Goal: Book appointment/travel/reservation

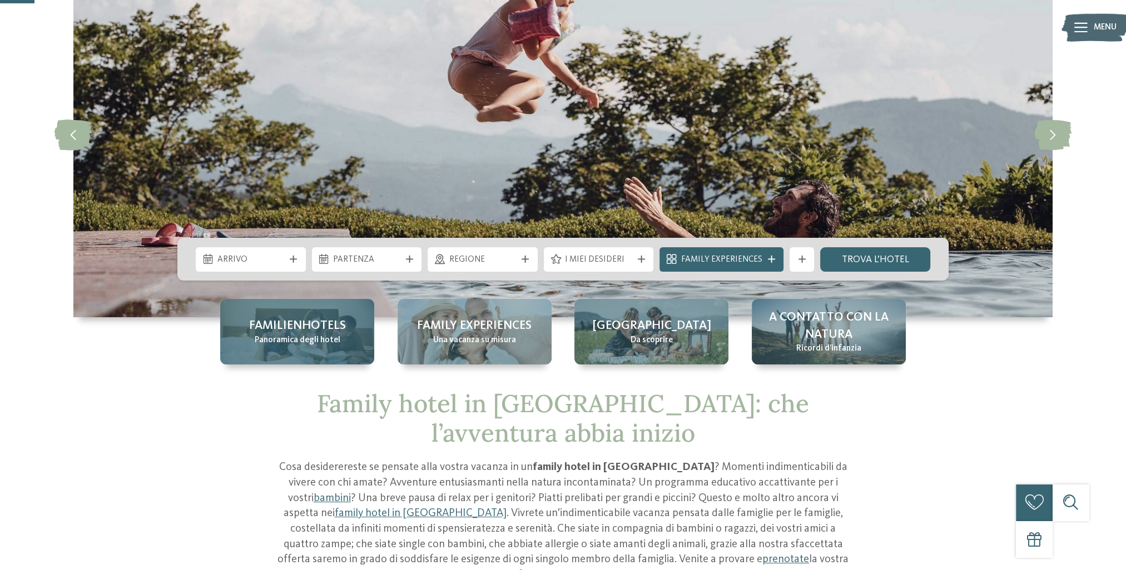
scroll to position [111, 0]
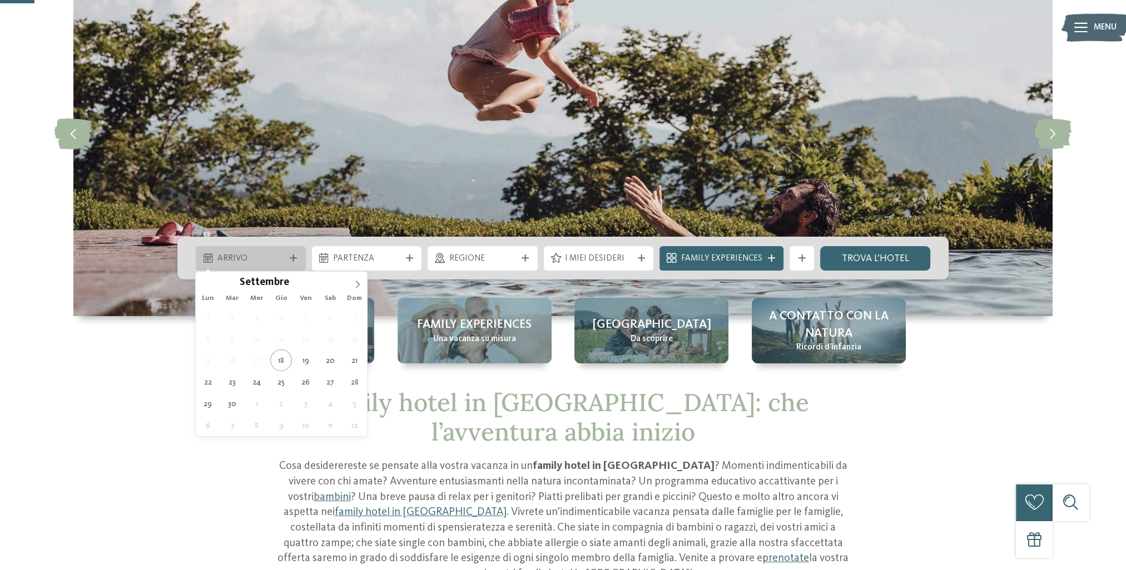
click at [253, 261] on span "Arrivo" at bounding box center [250, 259] width 67 height 12
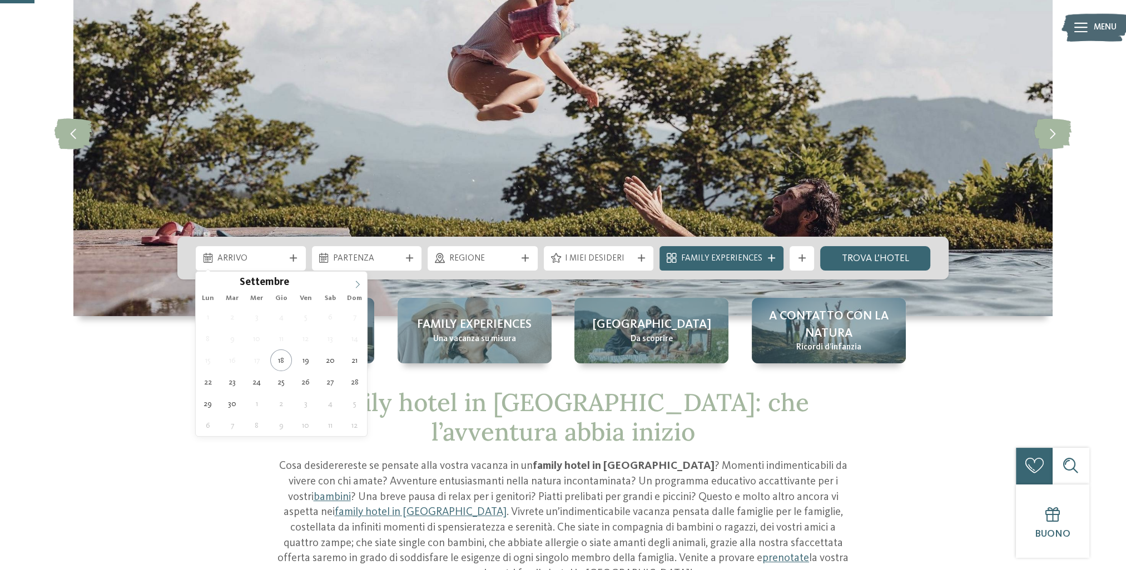
click at [357, 287] on icon at bounding box center [358, 285] width 8 height 8
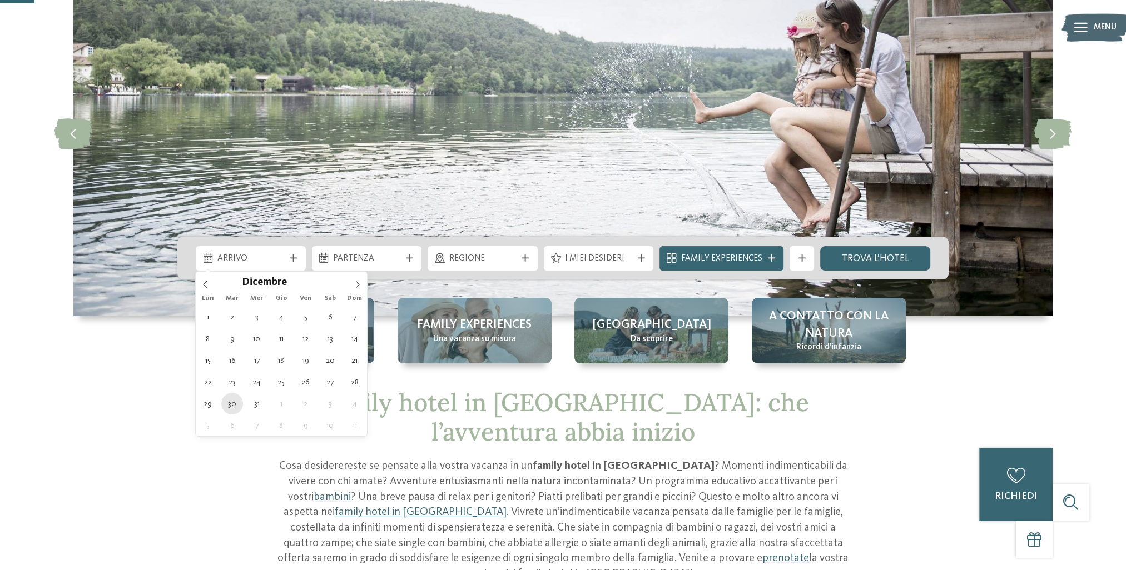
type div "30.12.2025"
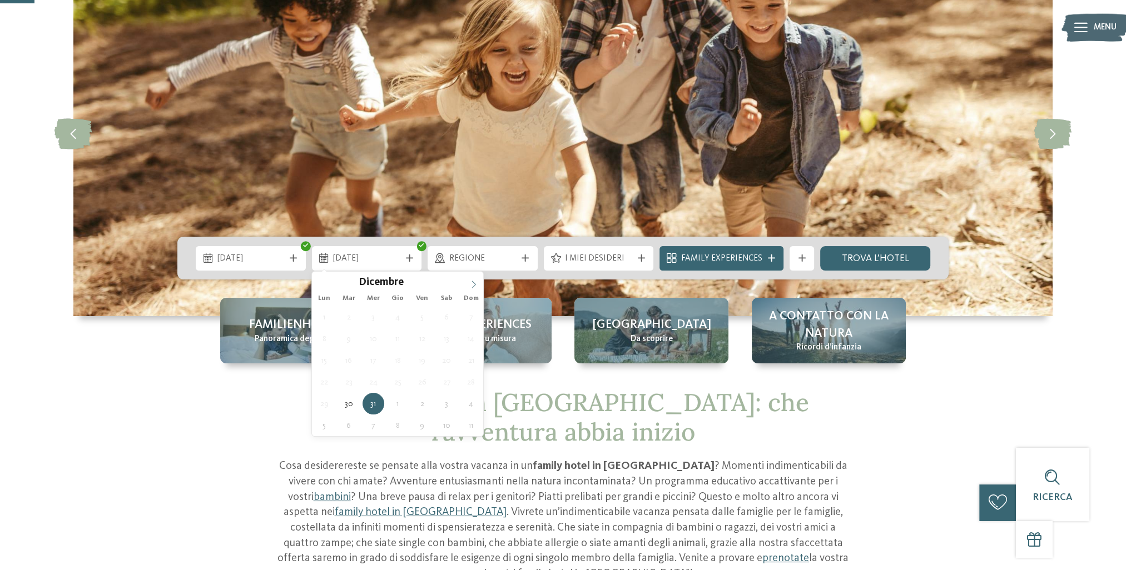
type input "****"
click at [473, 282] on icon at bounding box center [474, 285] width 8 height 8
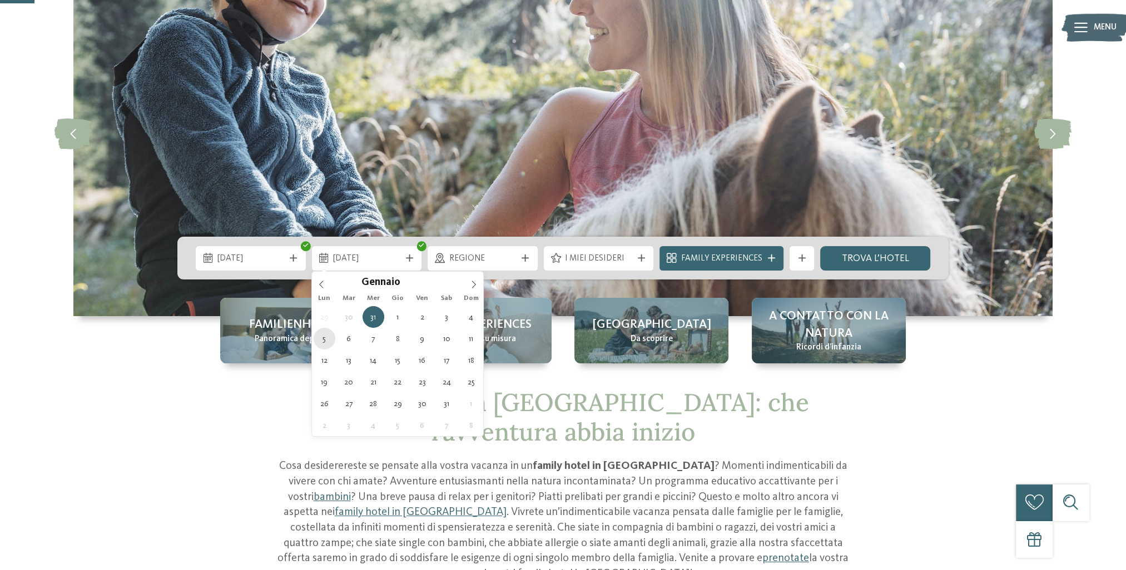
type div "05.01.2026"
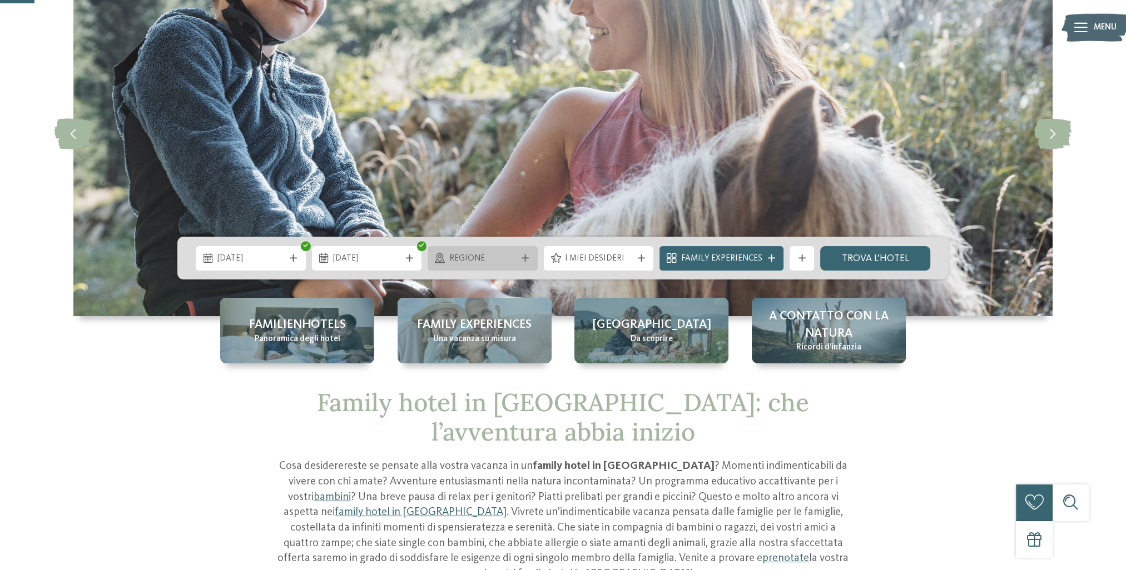
click at [523, 257] on icon at bounding box center [524, 258] width 7 height 7
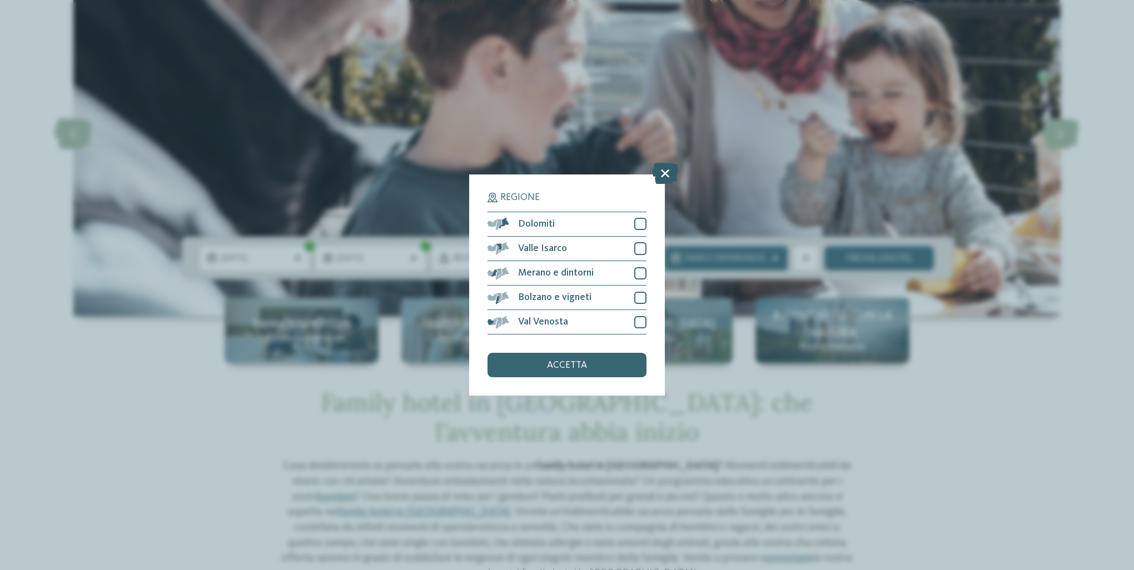
click at [663, 174] on icon at bounding box center [665, 173] width 26 height 21
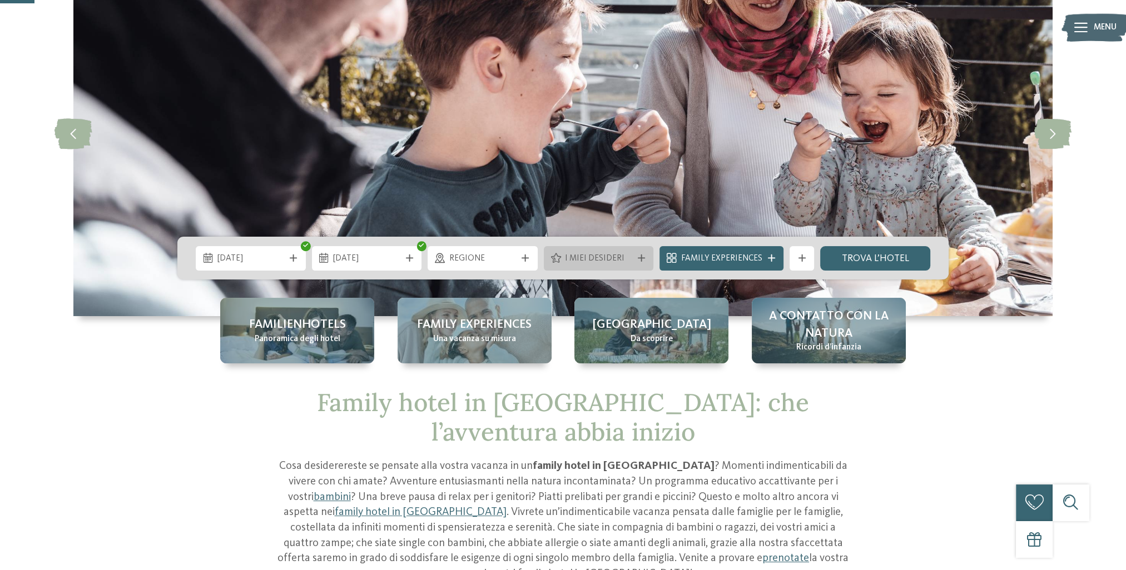
click at [619, 261] on span "I miei desideri" at bounding box center [598, 259] width 67 height 12
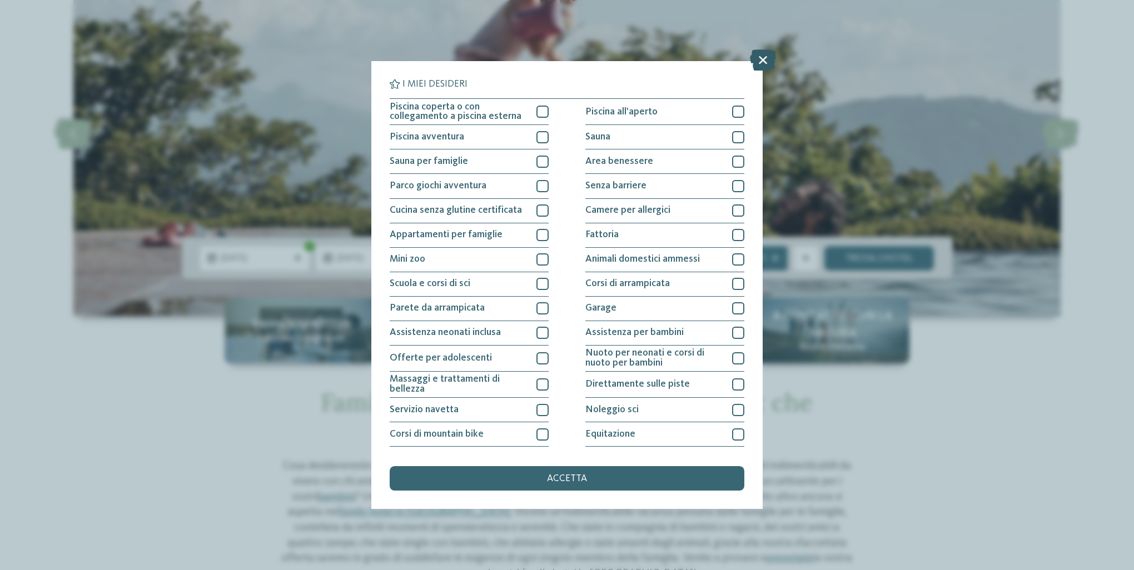
click at [762, 61] on icon at bounding box center [763, 59] width 26 height 21
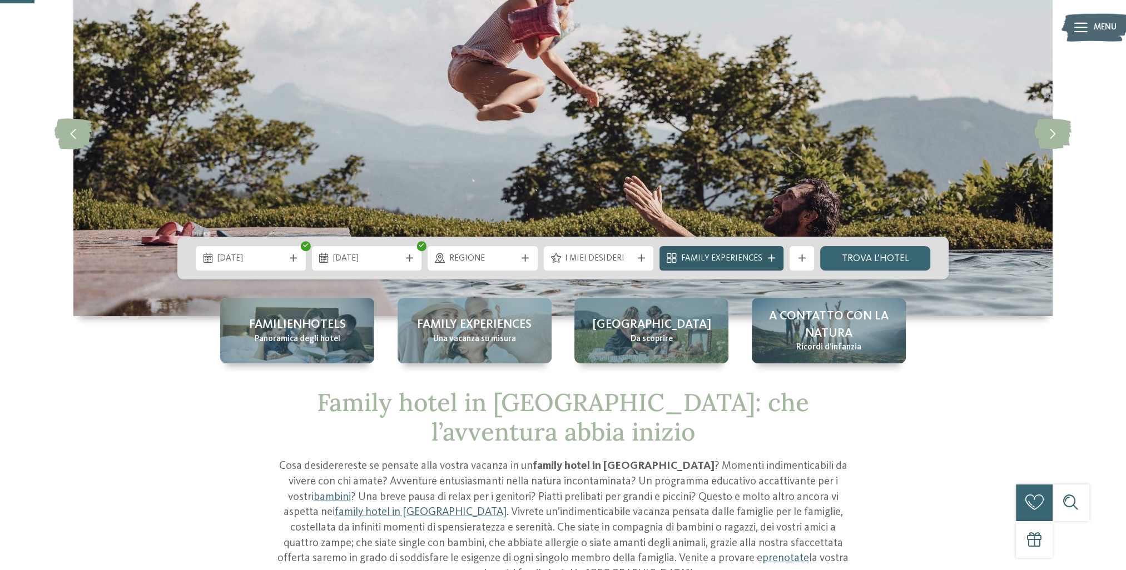
click at [726, 258] on span "Family Experiences" at bounding box center [721, 259] width 81 height 12
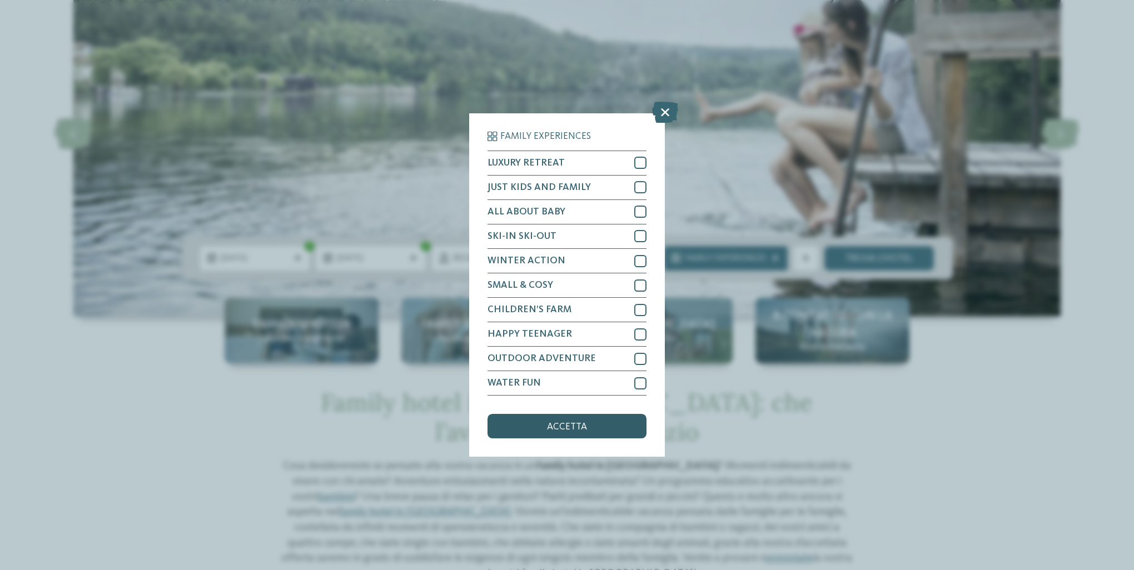
click at [605, 422] on div "accetta" at bounding box center [566, 426] width 159 height 24
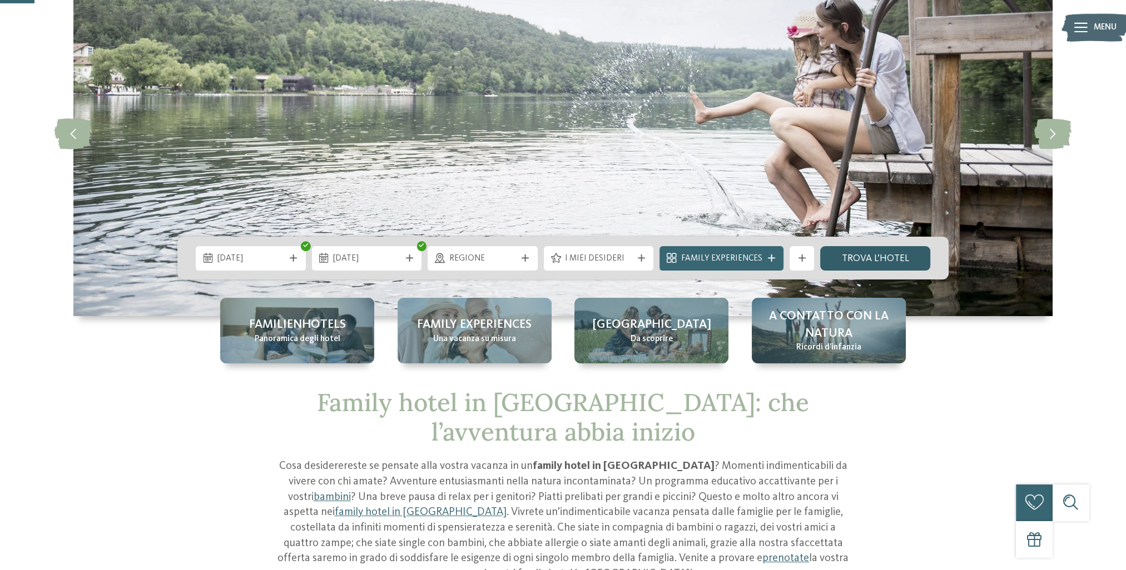
click at [883, 264] on link "trova l’hotel" at bounding box center [875, 258] width 110 height 24
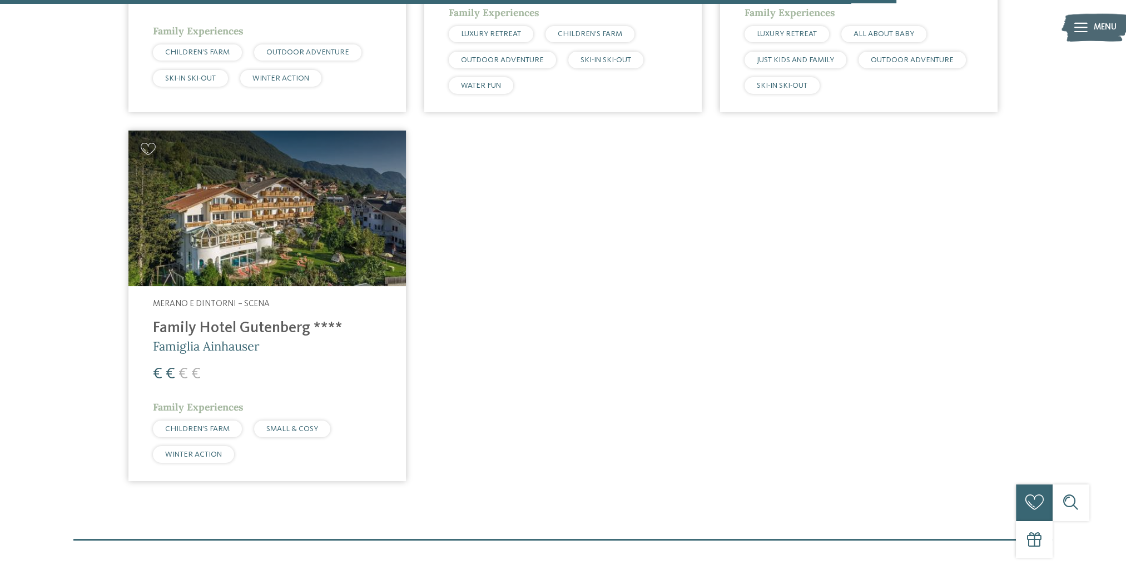
scroll to position [2352, 0]
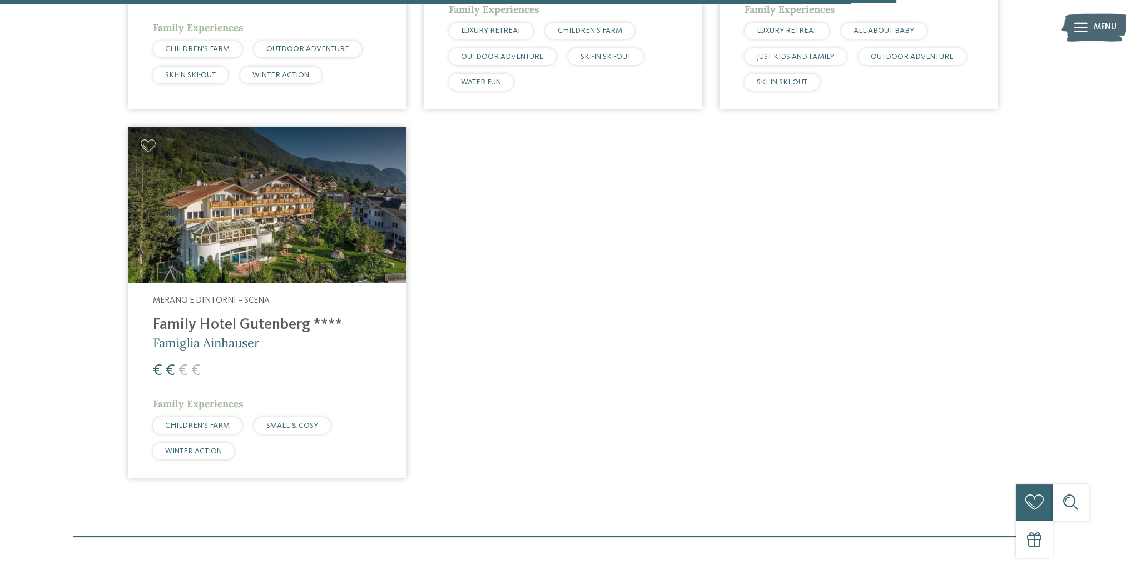
click at [280, 328] on h4 "Family Hotel Gutenberg ****" at bounding box center [267, 325] width 228 height 18
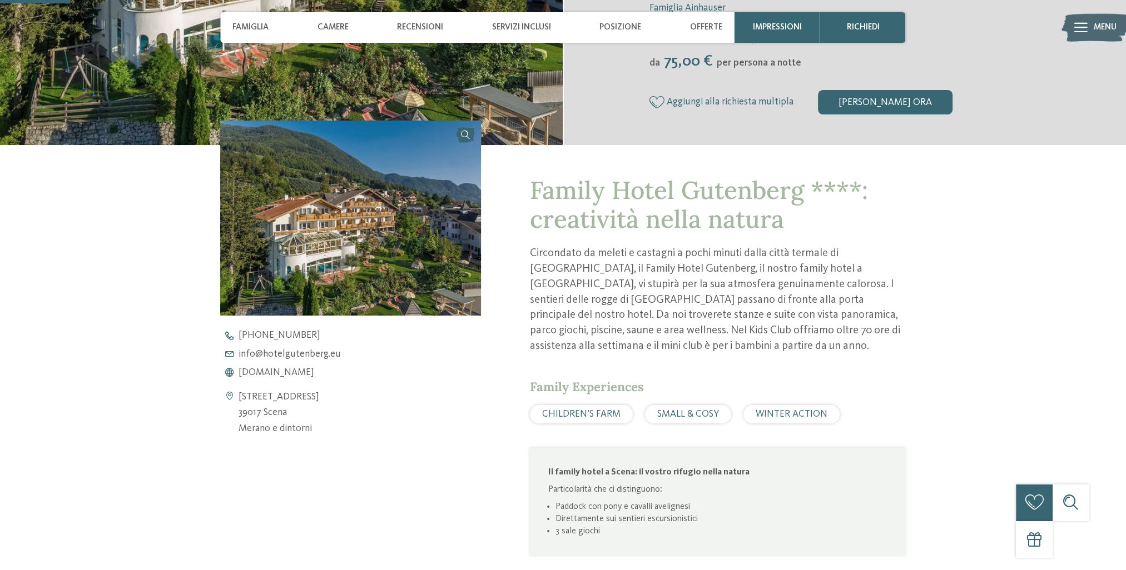
scroll to position [500, 0]
